Goal: Find contact information: Find contact information

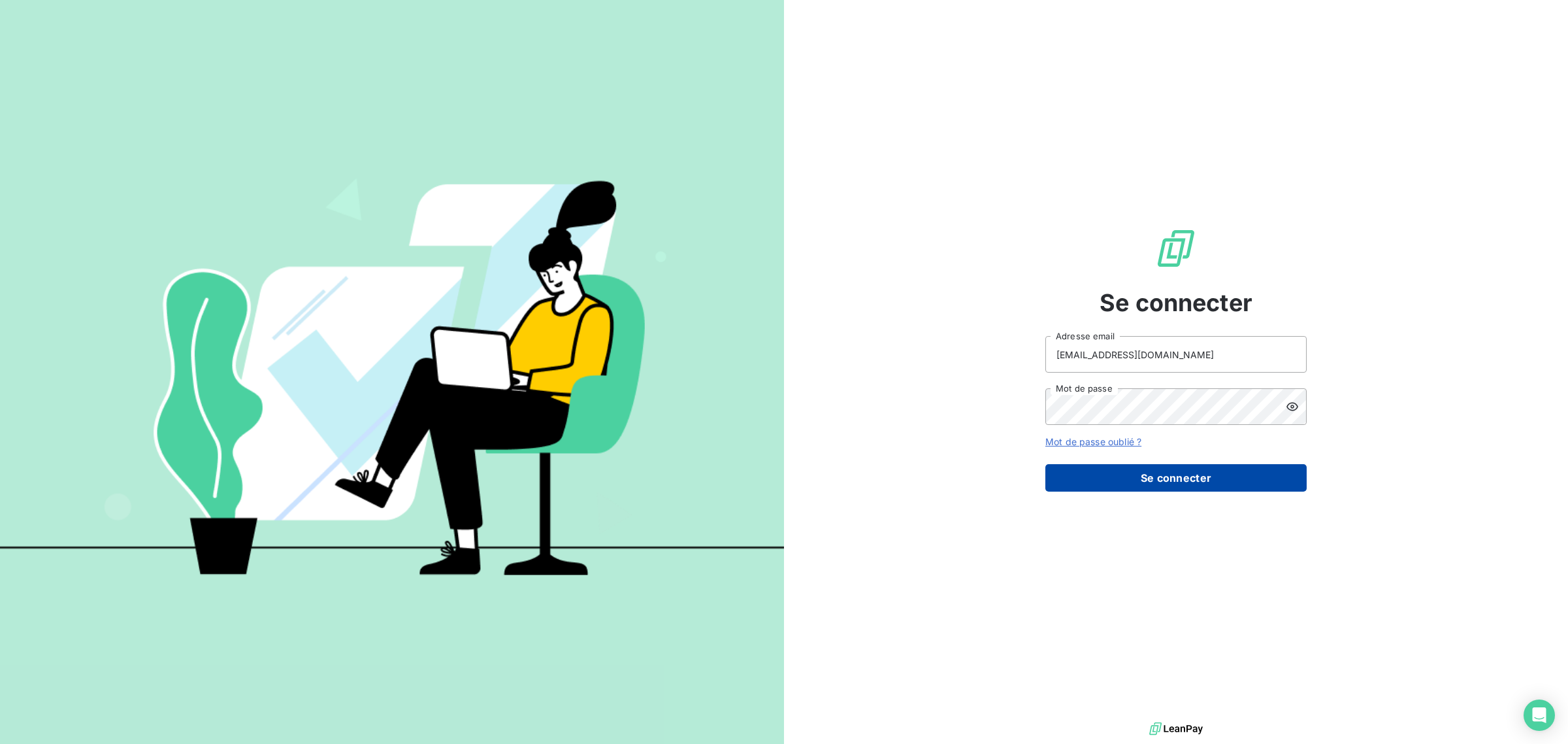
click at [1153, 481] on button "Se connecter" at bounding box center [1176, 478] width 261 height 28
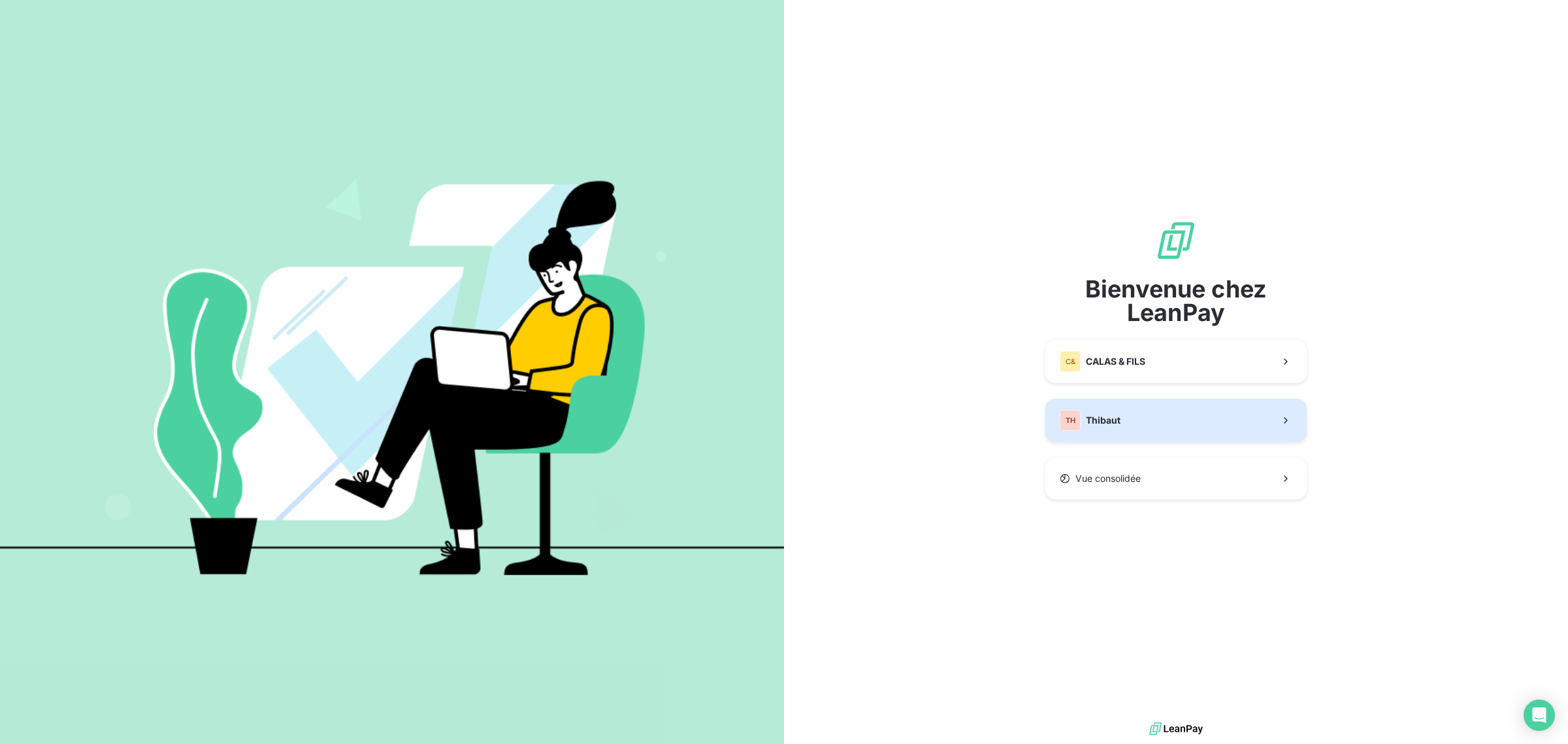
click at [1131, 422] on button "TH Thibaut" at bounding box center [1176, 420] width 261 height 43
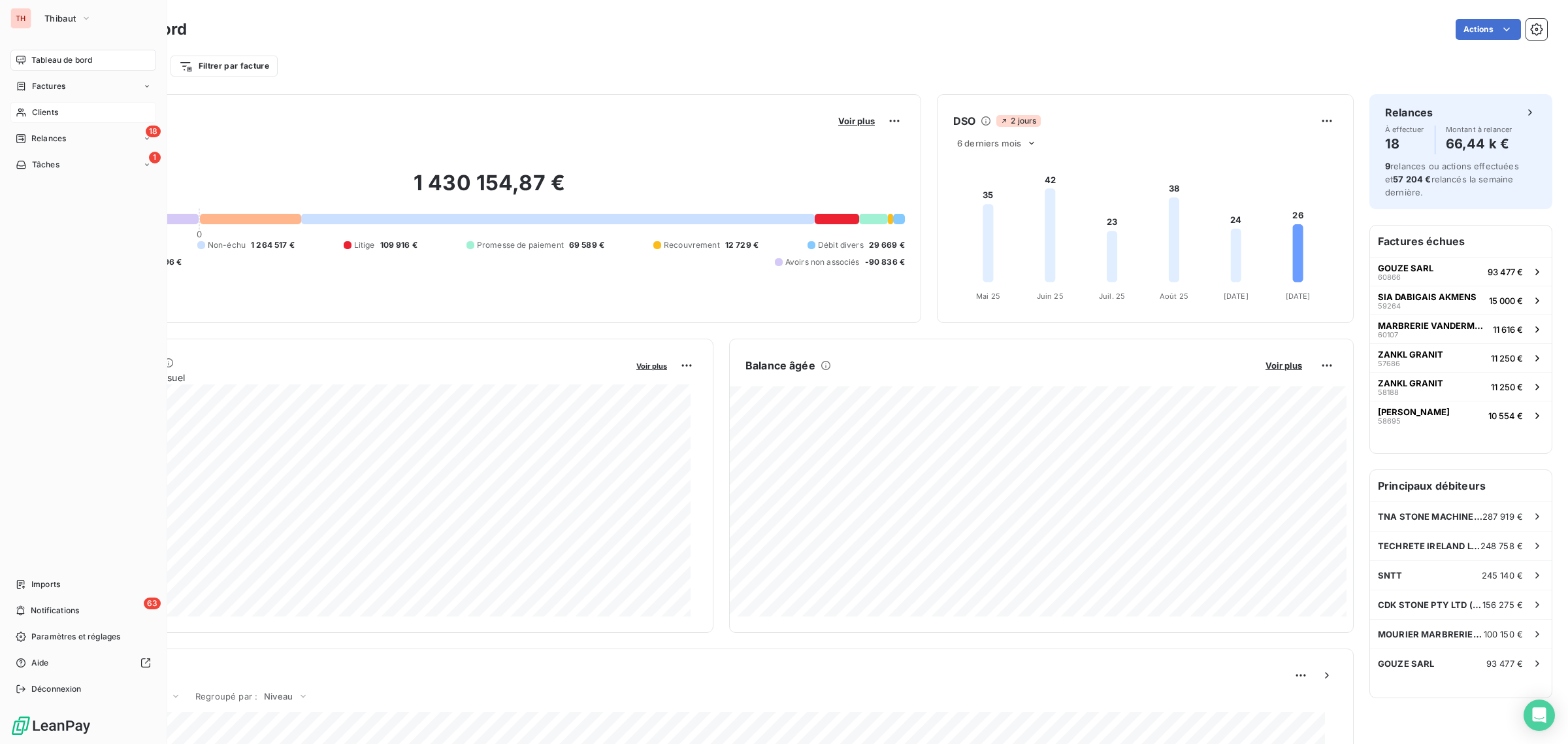
click at [46, 111] on span "Clients" at bounding box center [45, 112] width 26 height 12
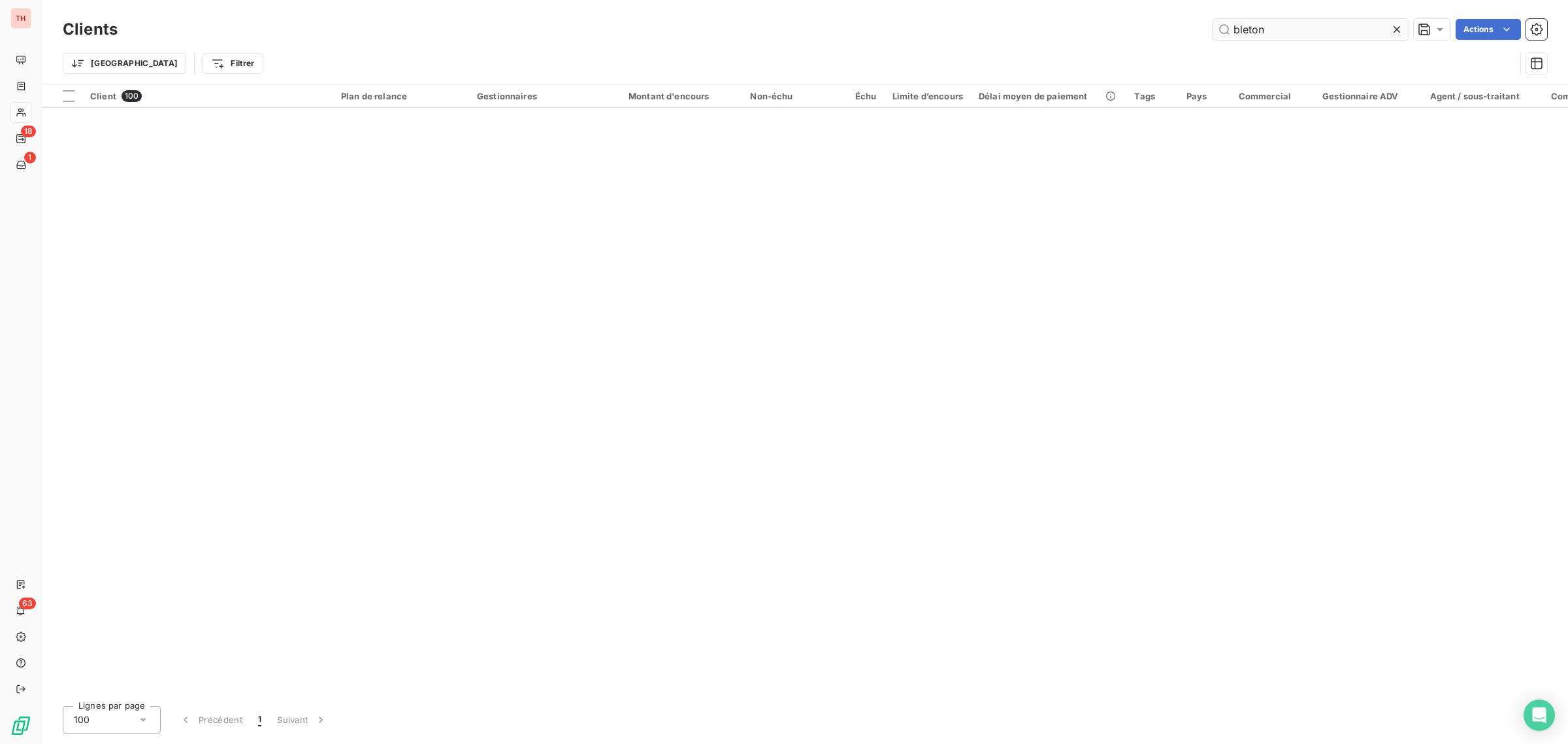
drag, startPoint x: 1291, startPoint y: 33, endPoint x: 1212, endPoint y: 26, distance: 79.3
click at [1212, 26] on input "bleton" at bounding box center [1310, 29] width 196 height 21
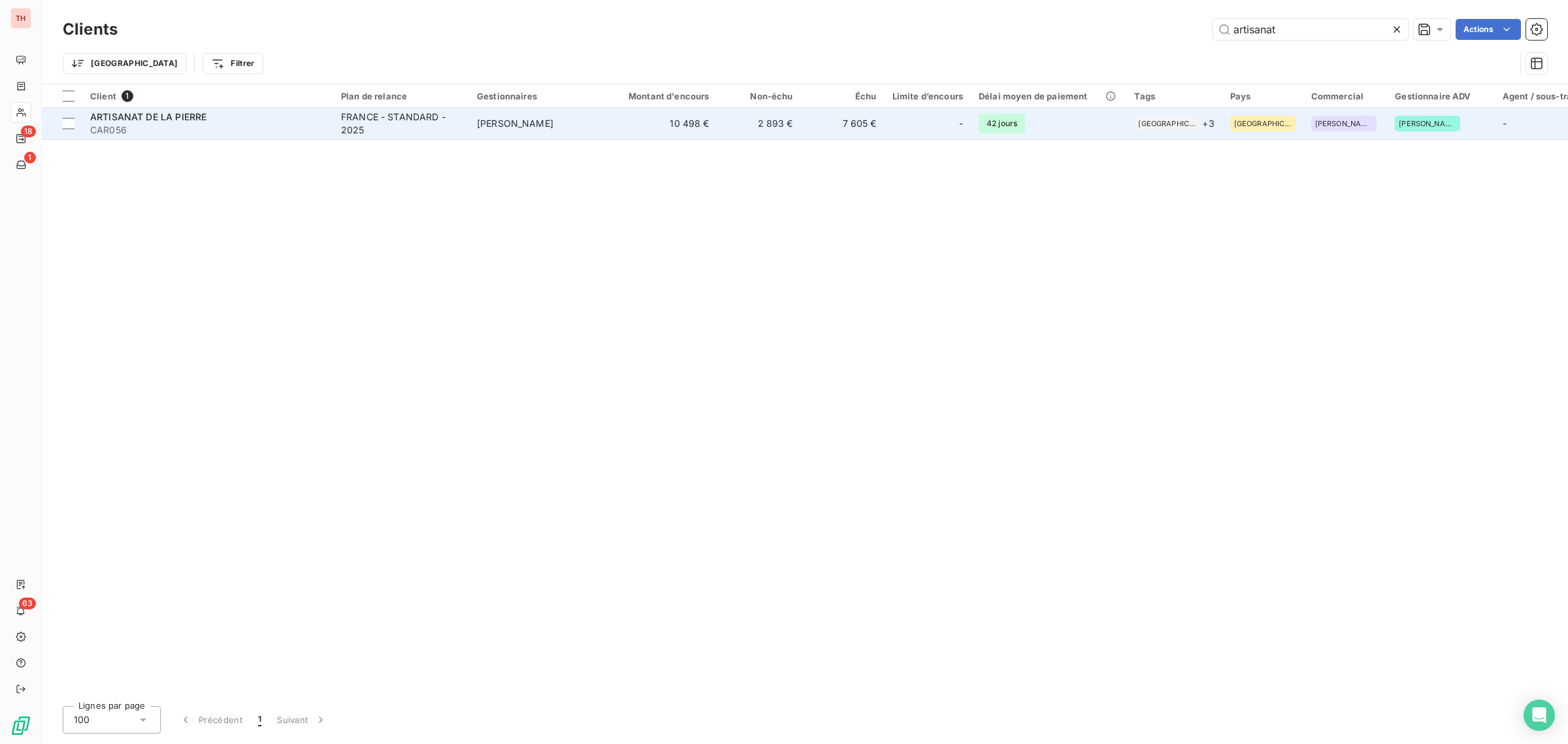
type input "artisanat"
click at [291, 119] on div "ARTISANAT DE LA PIERRE" at bounding box center [207, 116] width 235 height 13
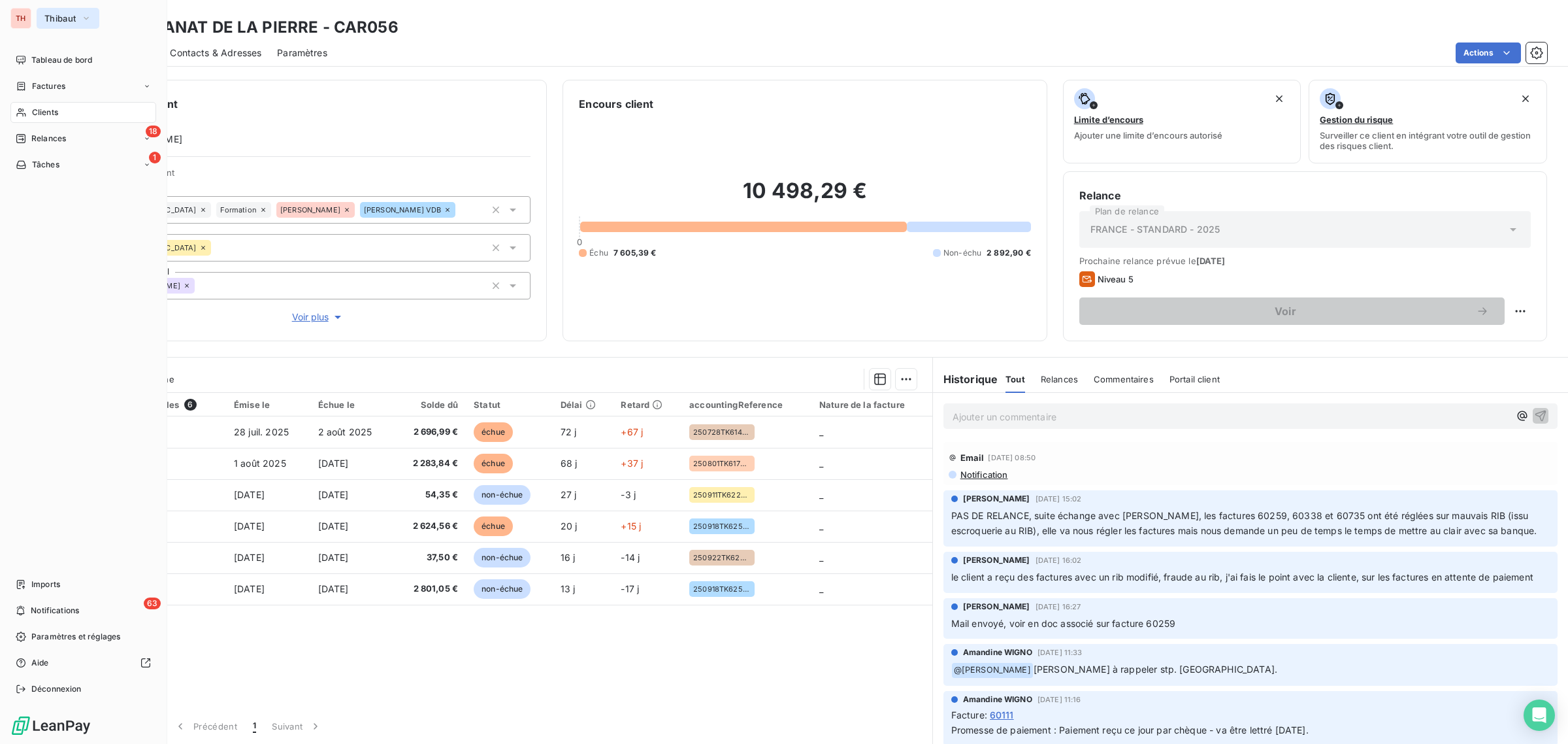
click at [67, 15] on span "Thibaut" at bounding box center [60, 18] width 31 height 10
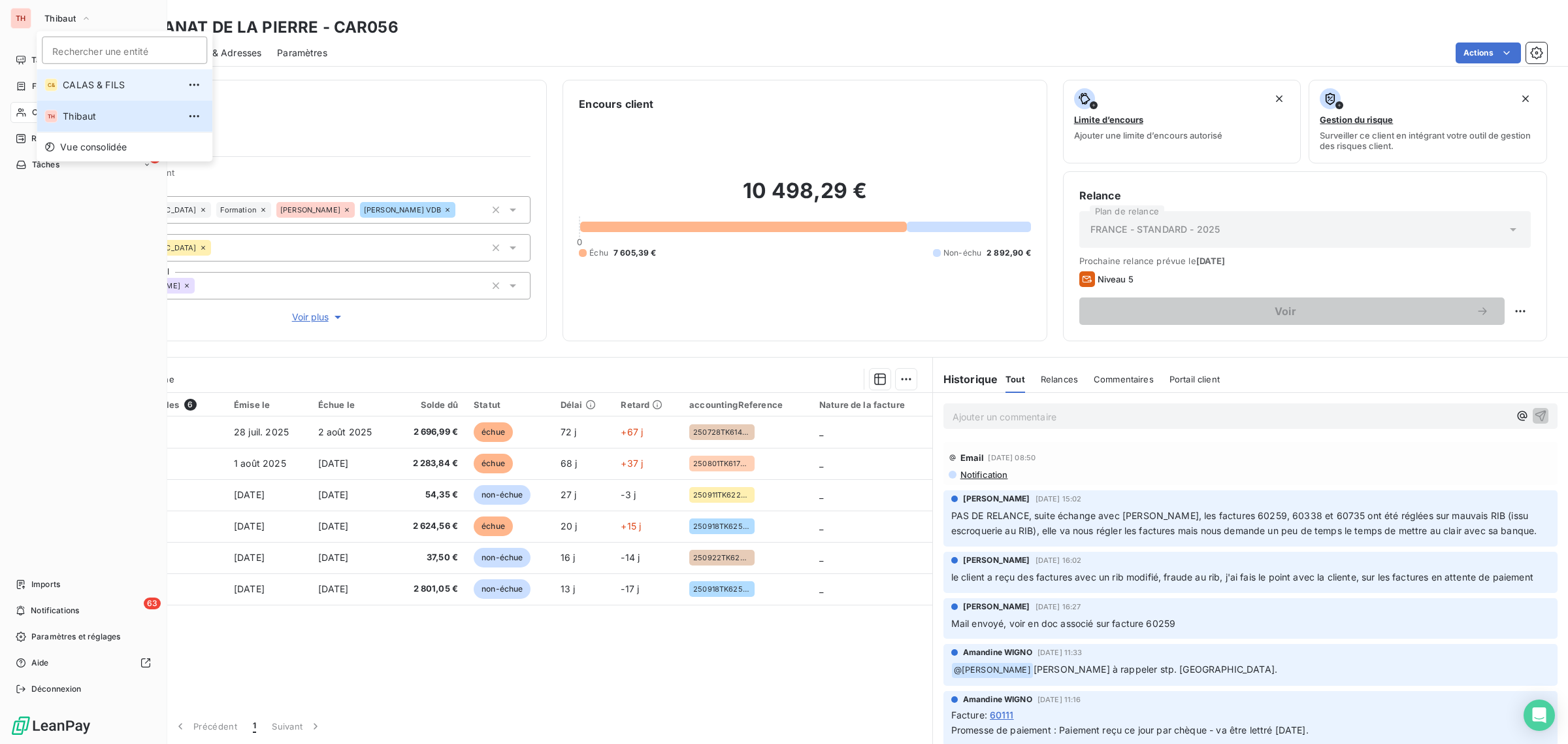
click at [73, 83] on span "CALAS & FILS" at bounding box center [120, 85] width 116 height 13
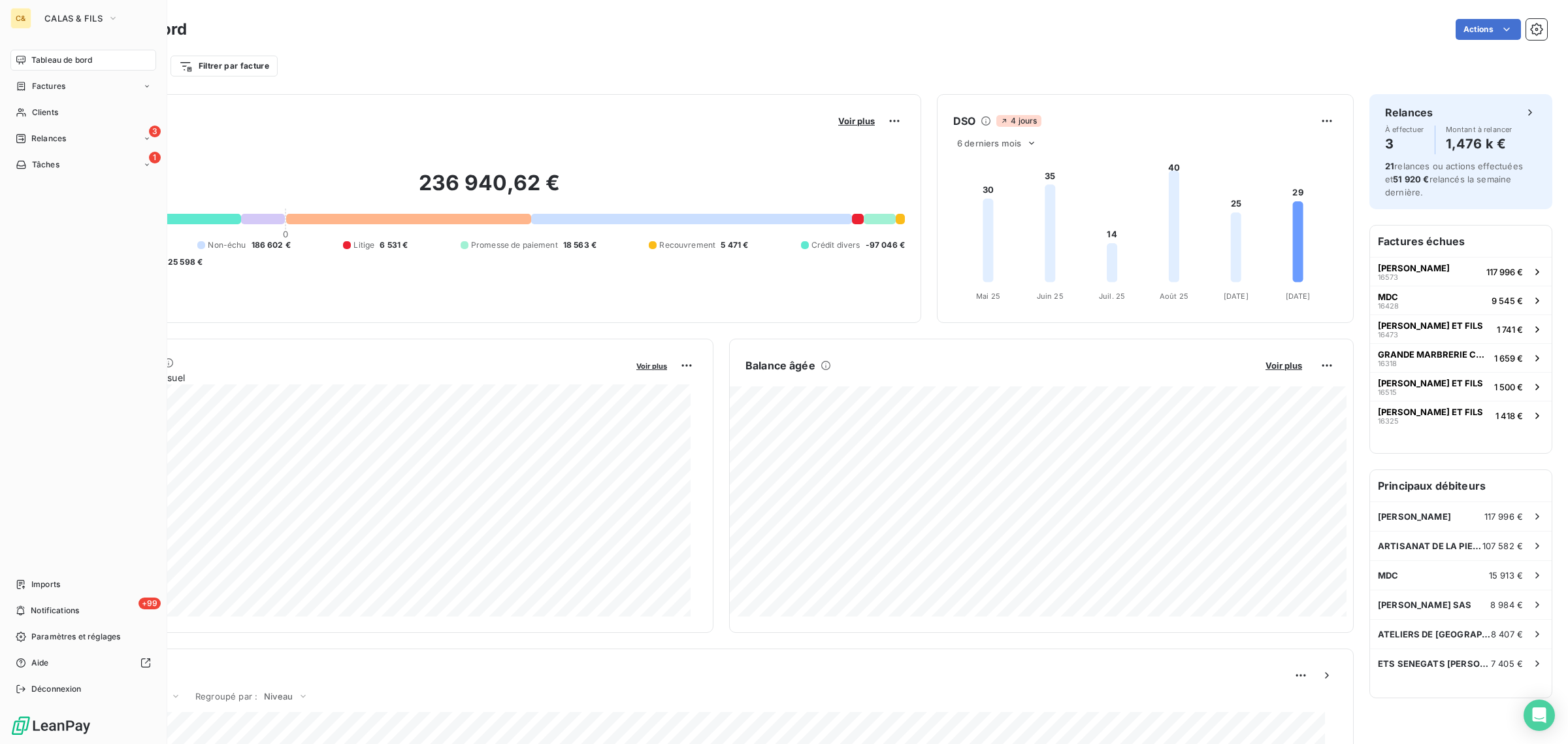
click at [35, 108] on span "Clients" at bounding box center [45, 112] width 26 height 12
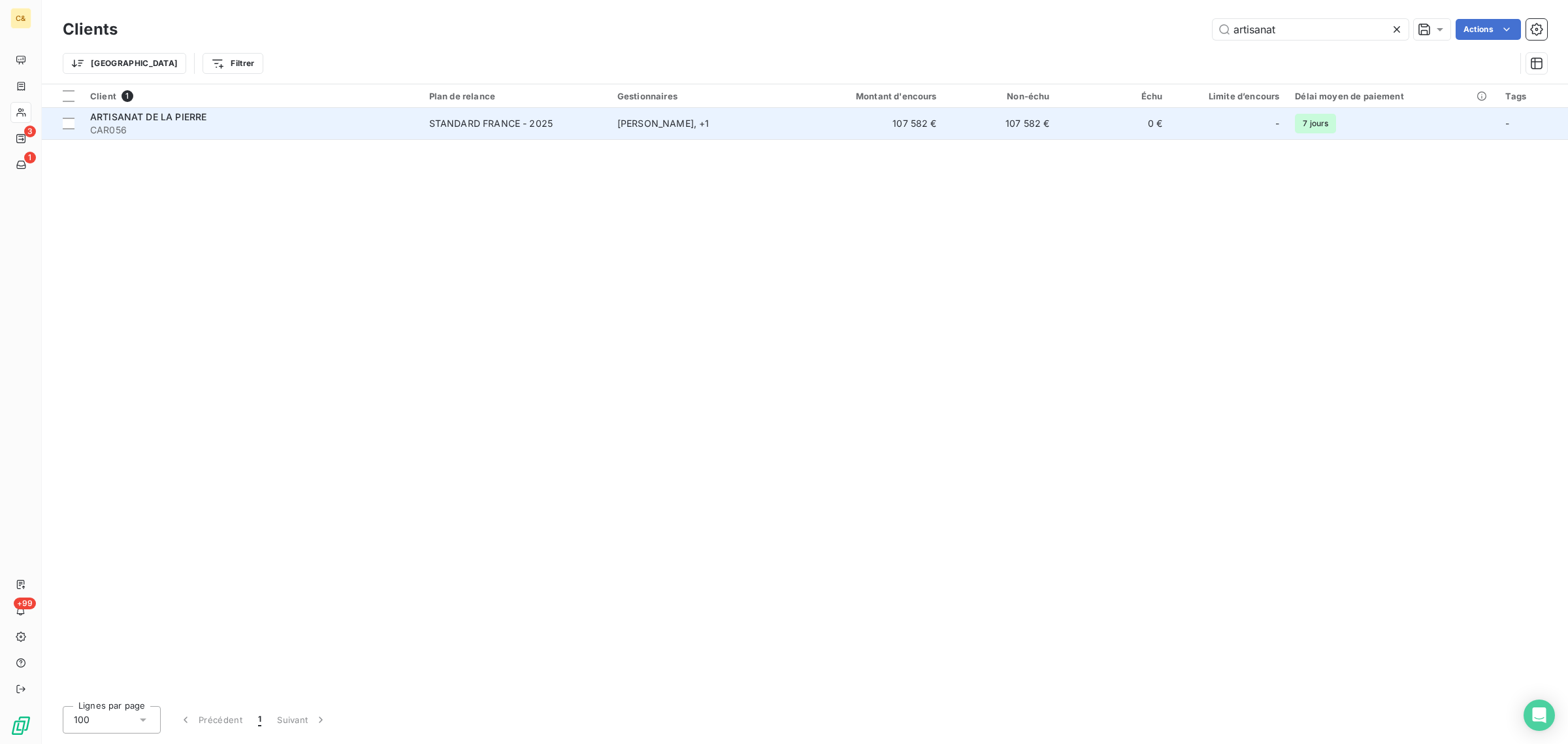
click at [311, 123] on span "CAR056" at bounding box center [252, 130] width 324 height 13
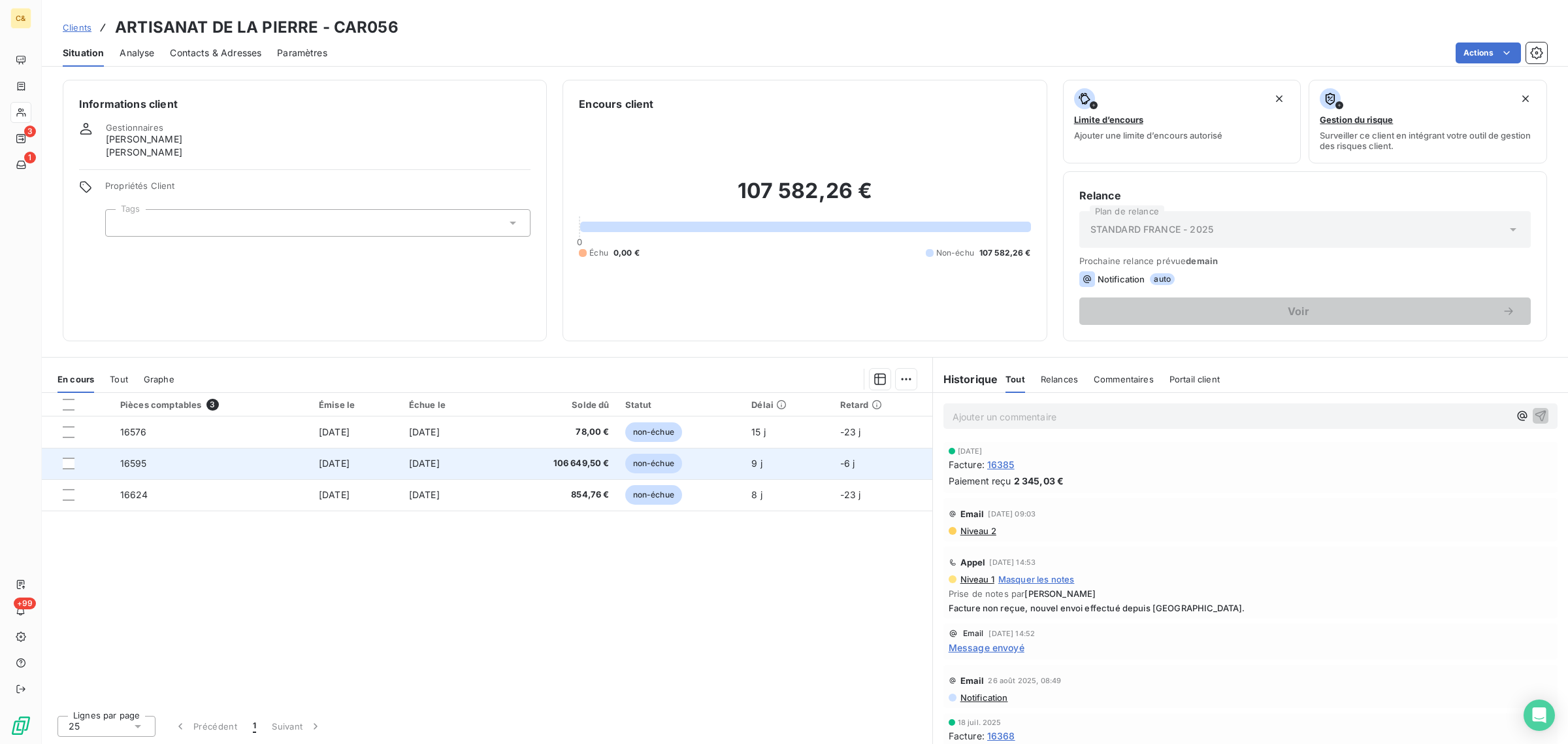
click at [493, 465] on td "[DATE]" at bounding box center [447, 463] width 92 height 31
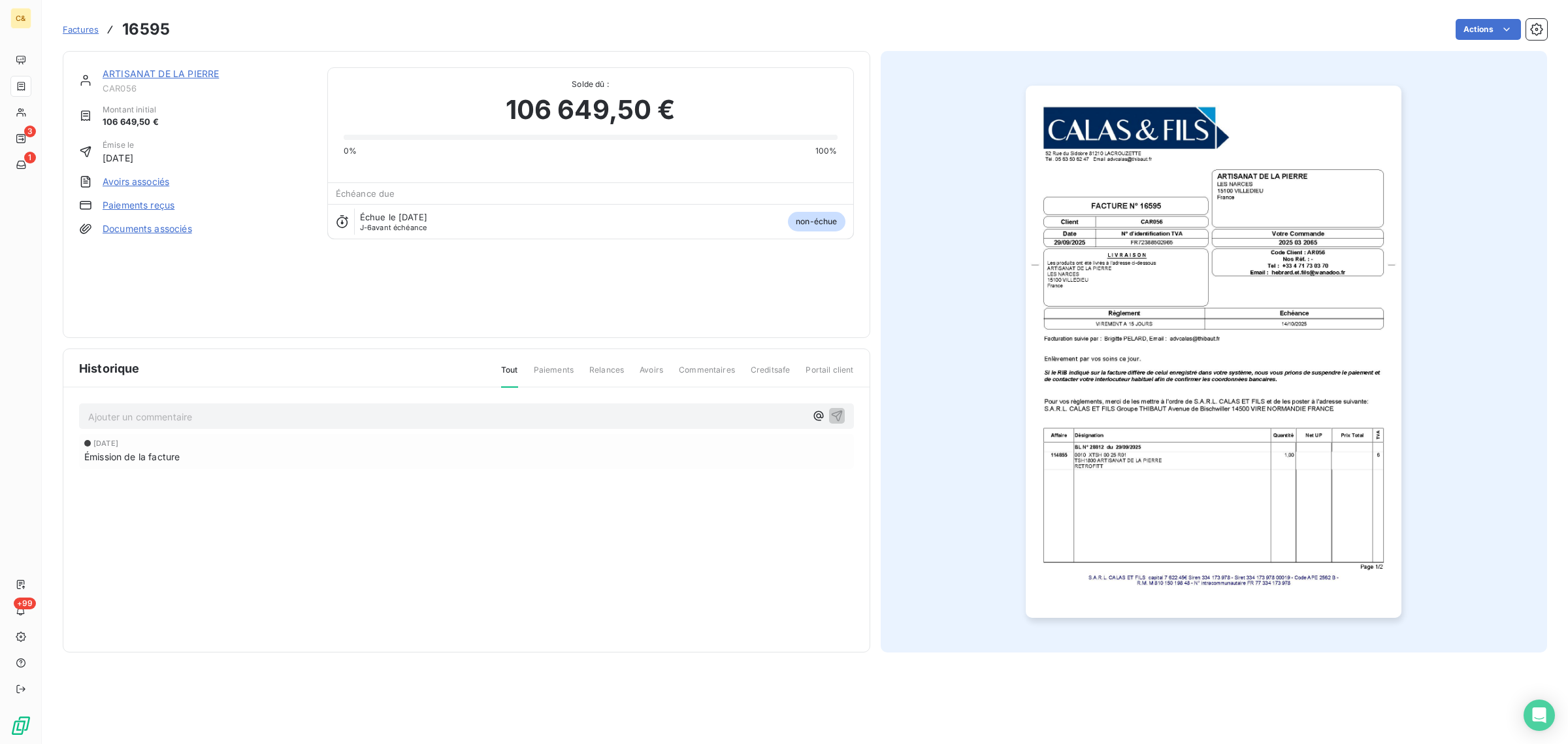
click at [1262, 491] on img "button" at bounding box center [1214, 351] width 376 height 532
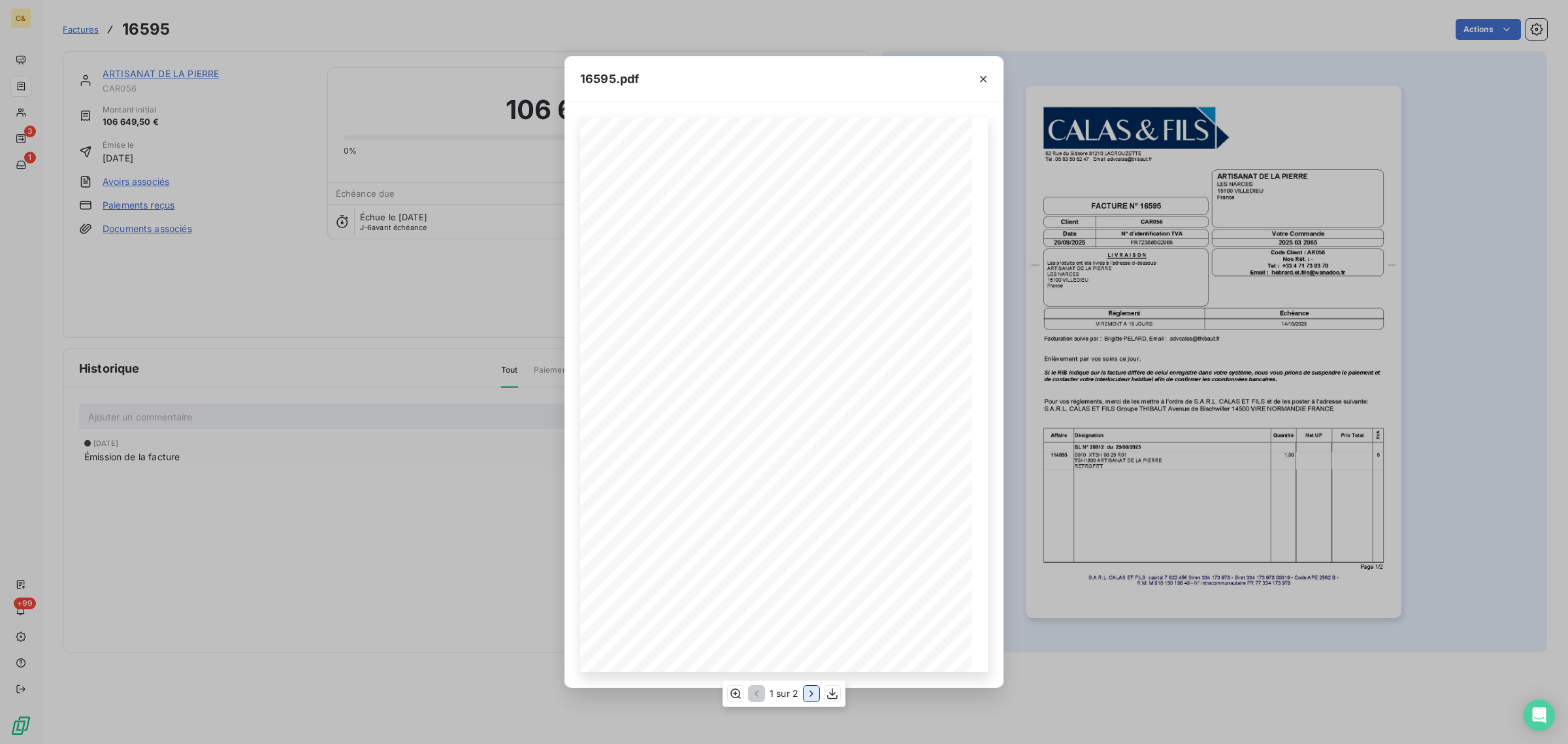
click at [808, 696] on icon "button" at bounding box center [811, 693] width 13 height 13
click at [733, 693] on icon "button" at bounding box center [734, 693] width 13 height 13
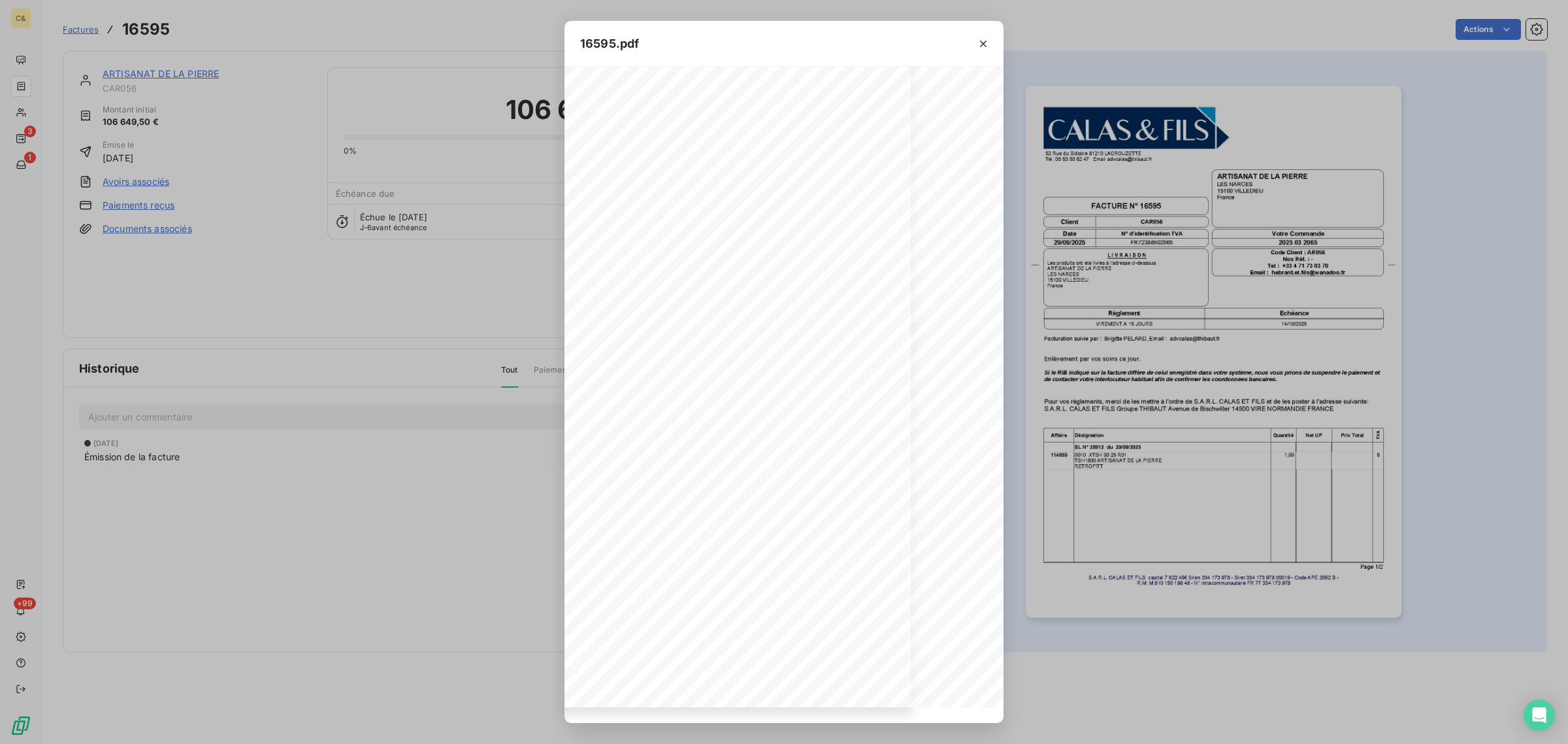
scroll to position [311, 0]
click at [986, 47] on icon "button" at bounding box center [983, 44] width 13 height 13
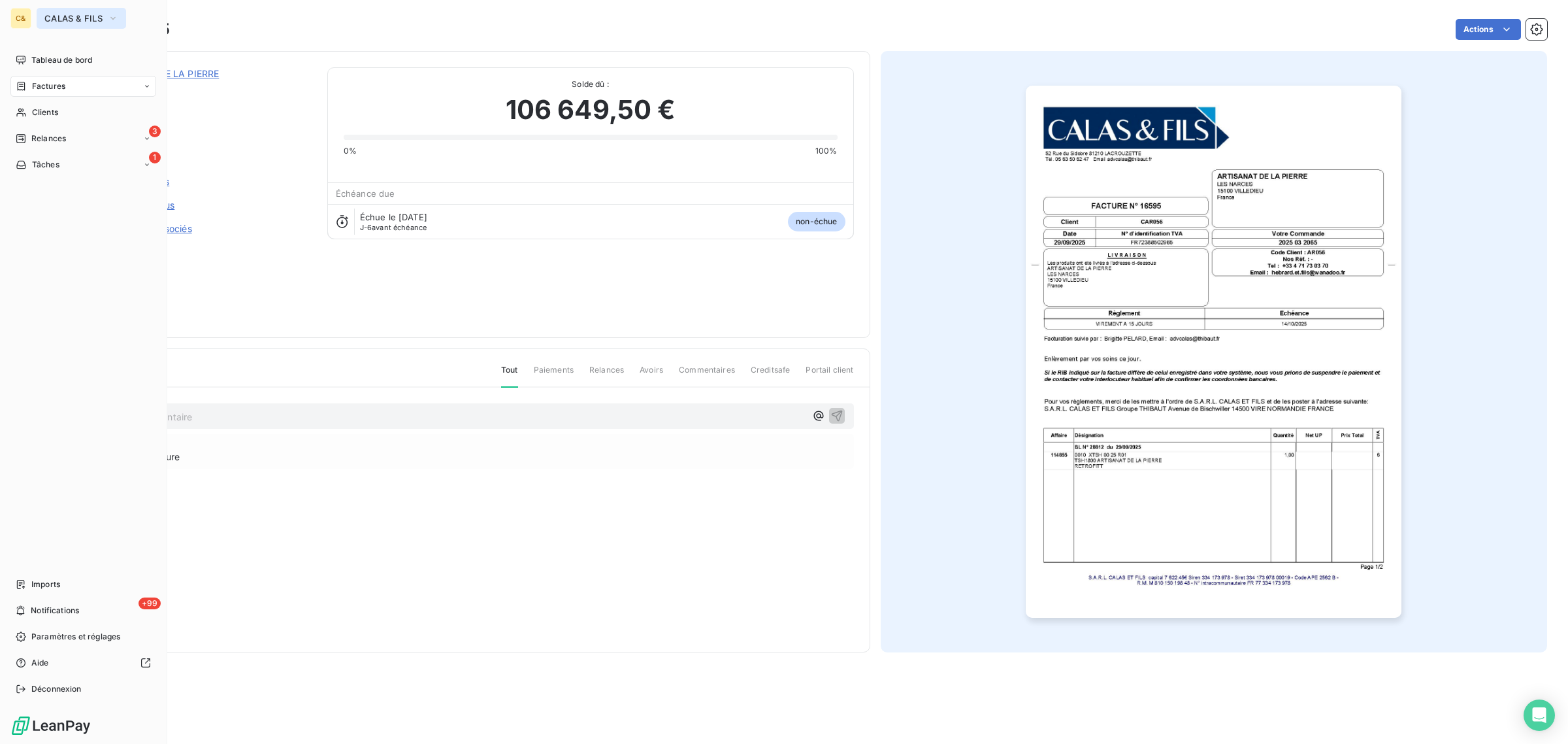
click at [74, 17] on span "CALAS & FILS" at bounding box center [73, 18] width 58 height 10
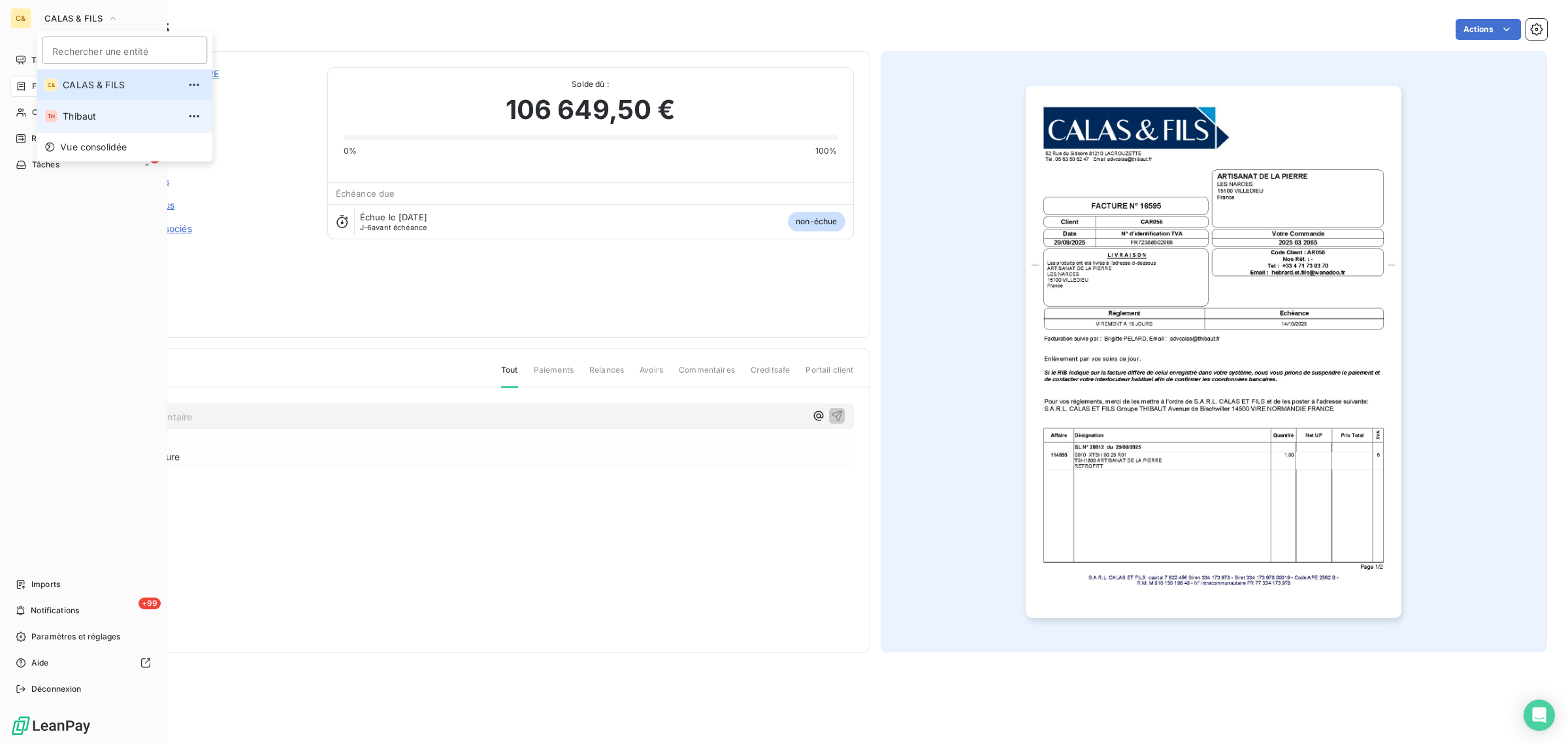
click at [85, 115] on span "Thibaut" at bounding box center [120, 116] width 116 height 13
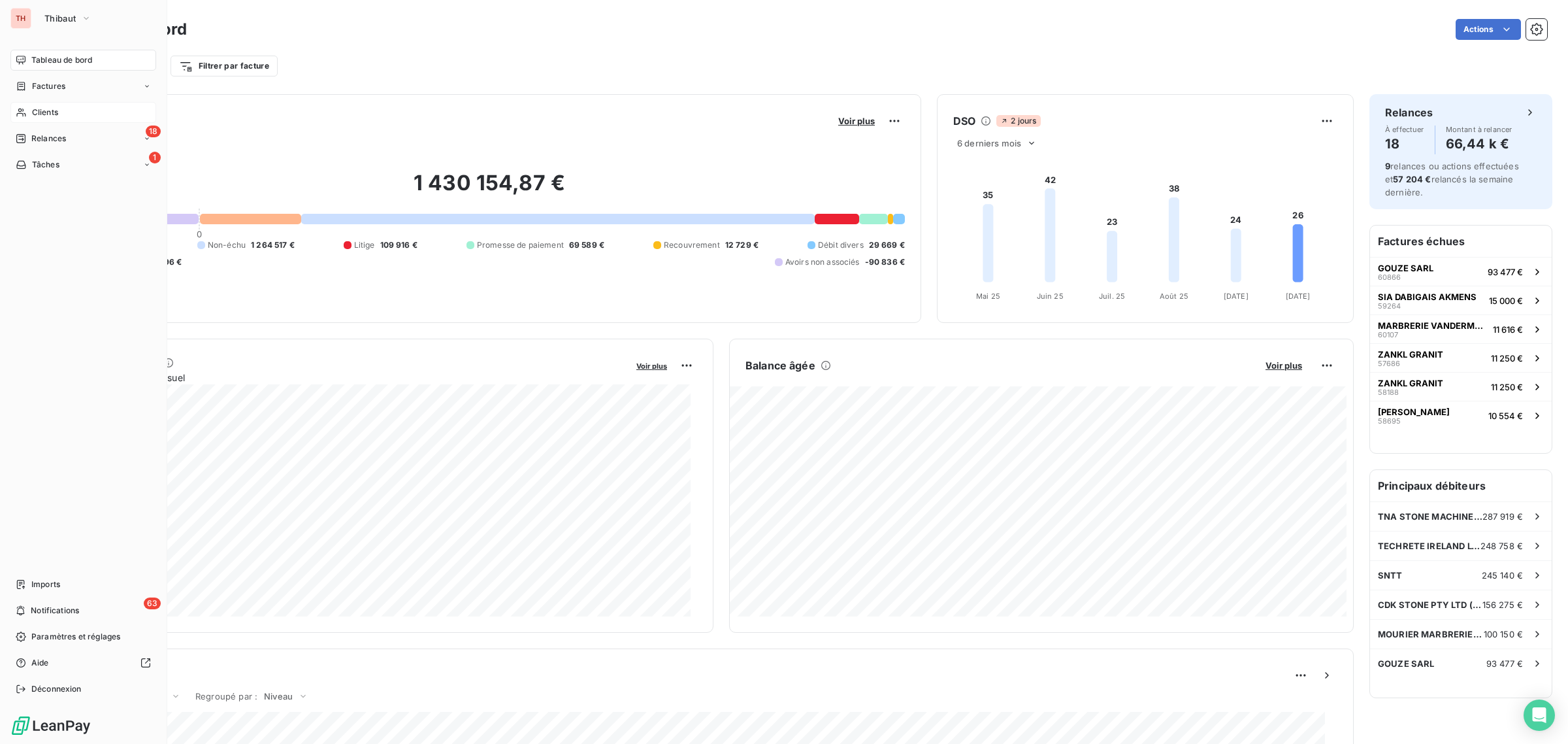
click at [54, 110] on span "Clients" at bounding box center [45, 112] width 26 height 12
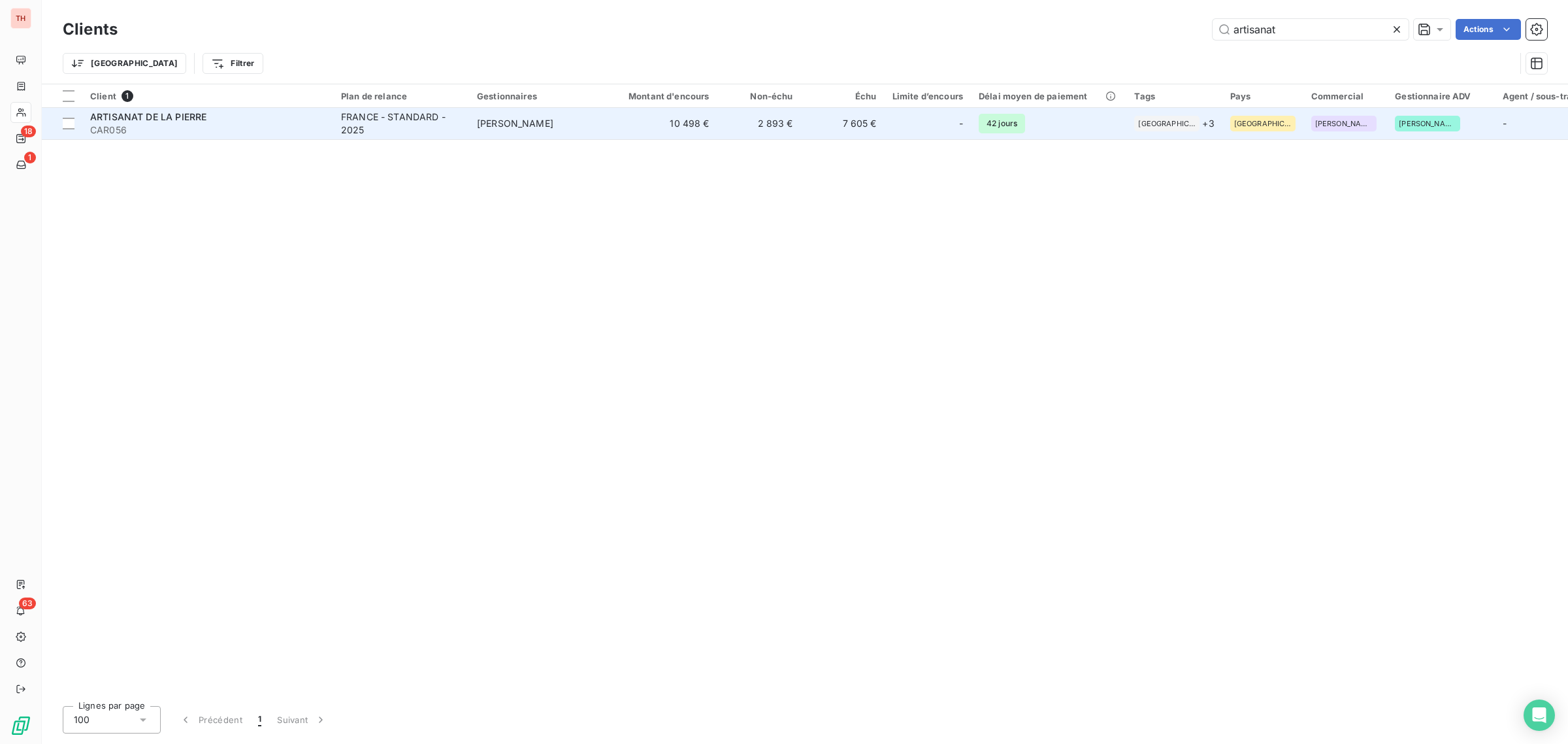
click at [270, 121] on div "ARTISANAT DE LA PIERRE" at bounding box center [207, 116] width 235 height 13
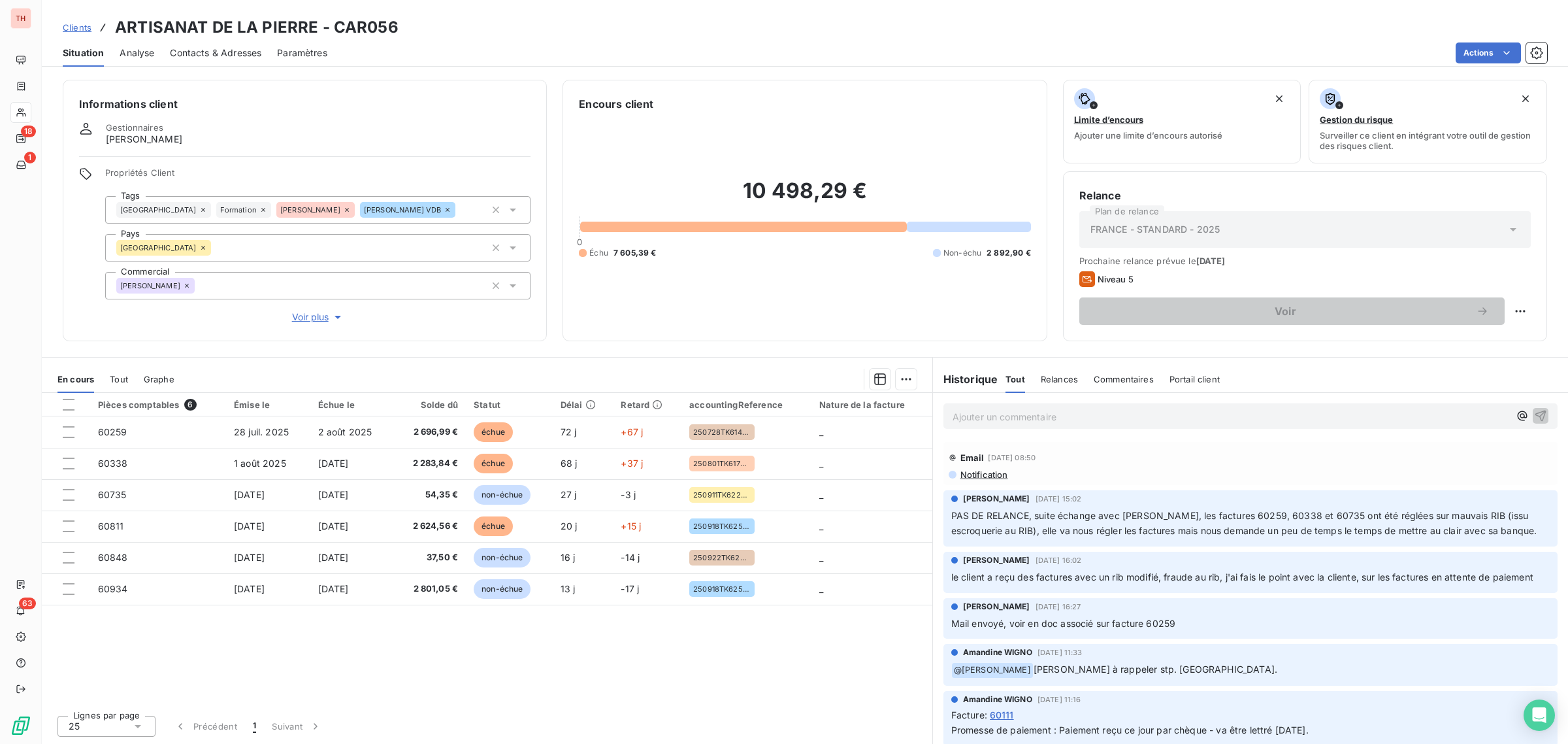
click at [227, 55] on span "Contacts & Adresses" at bounding box center [216, 53] width 92 height 13
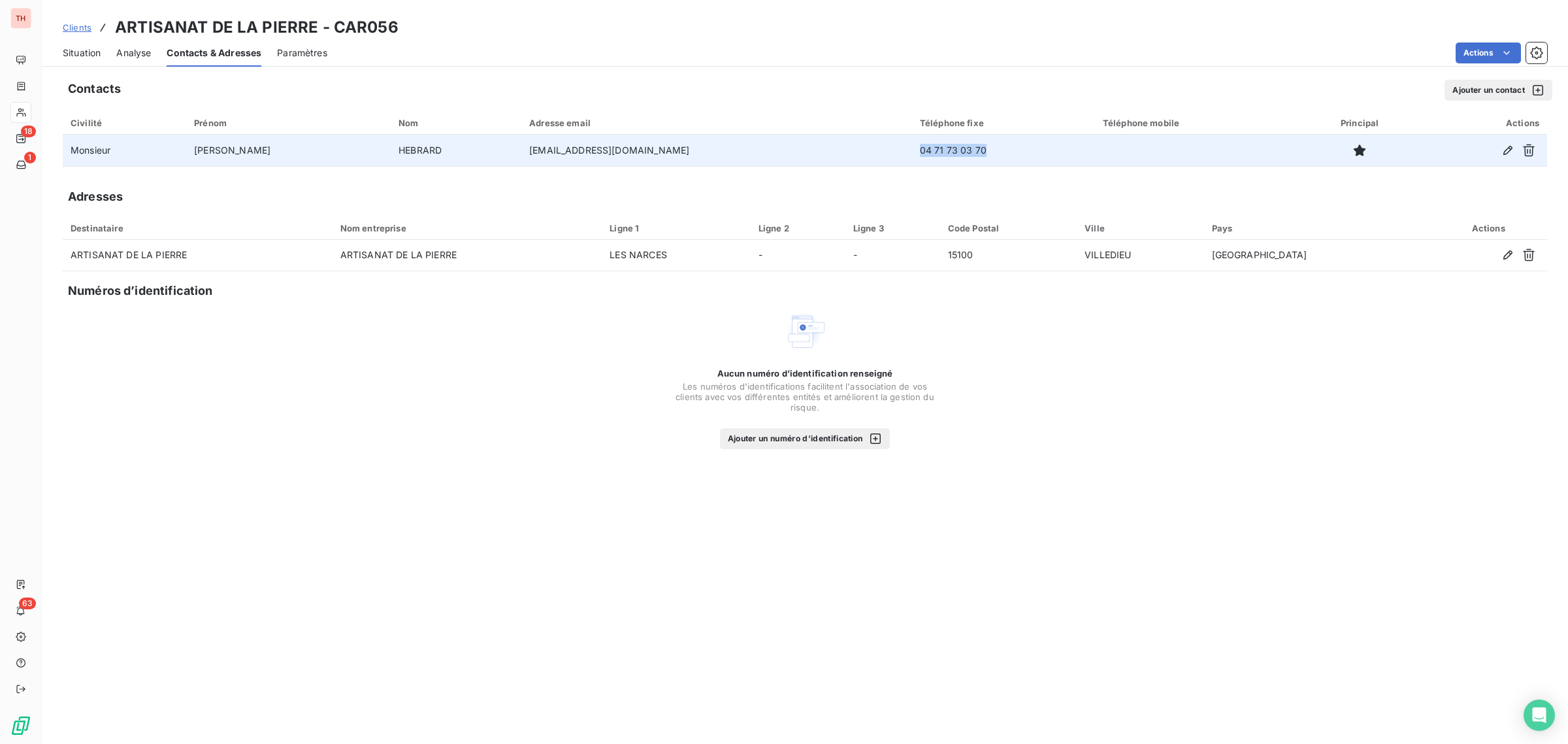
drag, startPoint x: 926, startPoint y: 150, endPoint x: 844, endPoint y: 148, distance: 82.0
click at [912, 148] on td "04 71 73 03 70" at bounding box center [1004, 150] width 183 height 31
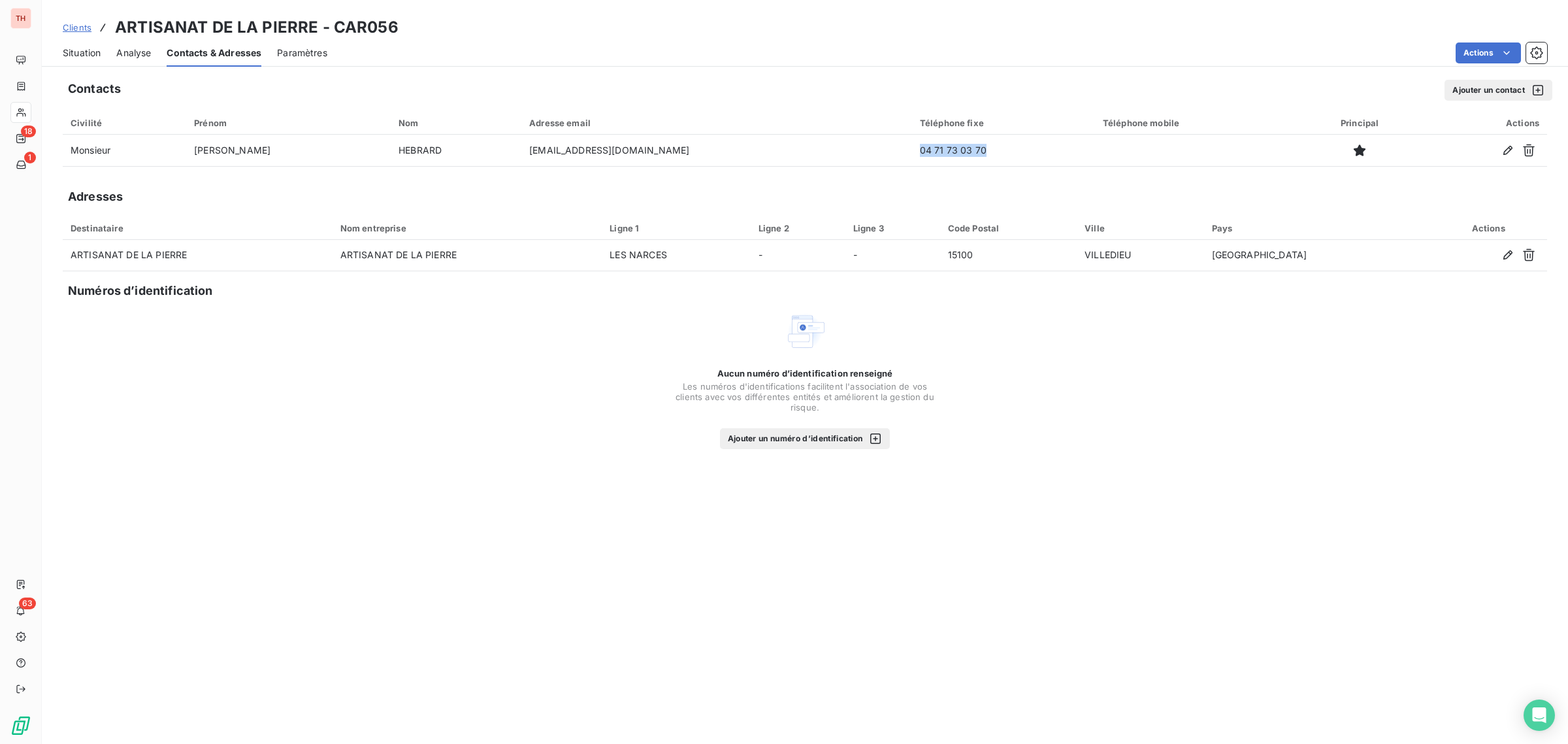
copy td "04 71 73 03 70"
